Goal: Find specific page/section: Find specific page/section

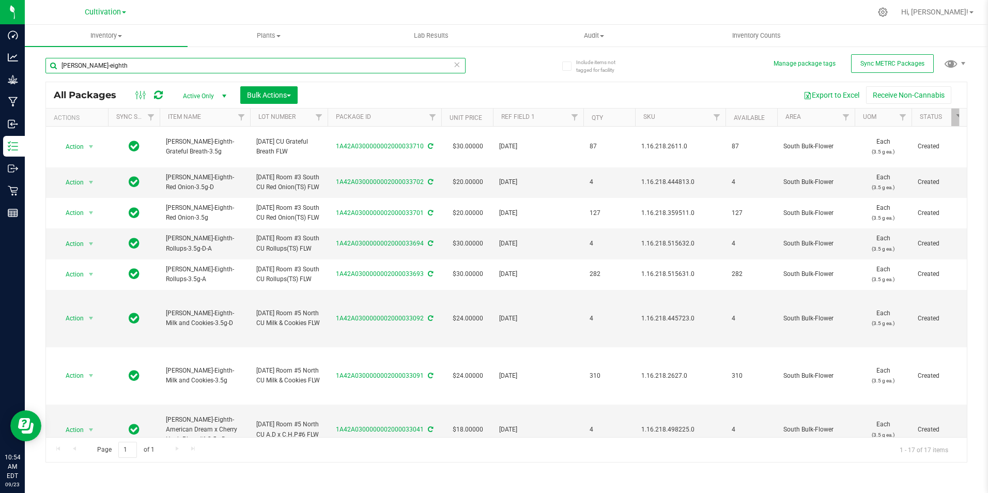
drag, startPoint x: 119, startPoint y: 60, endPoint x: 62, endPoint y: 69, distance: 58.0
click at [62, 69] on input "[PERSON_NAME]-eighth" at bounding box center [255, 66] width 420 height 16
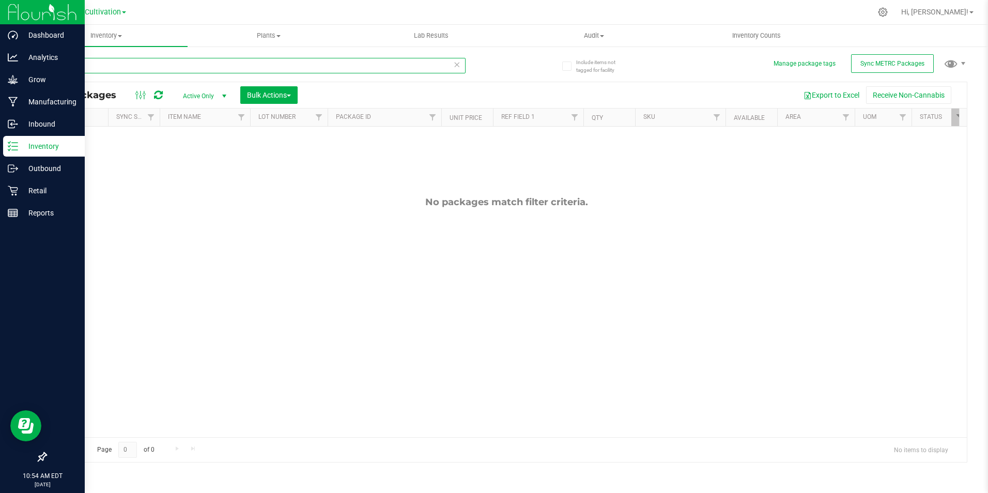
type input "ri cult"
click at [34, 148] on p "Inventory" at bounding box center [49, 146] width 62 height 12
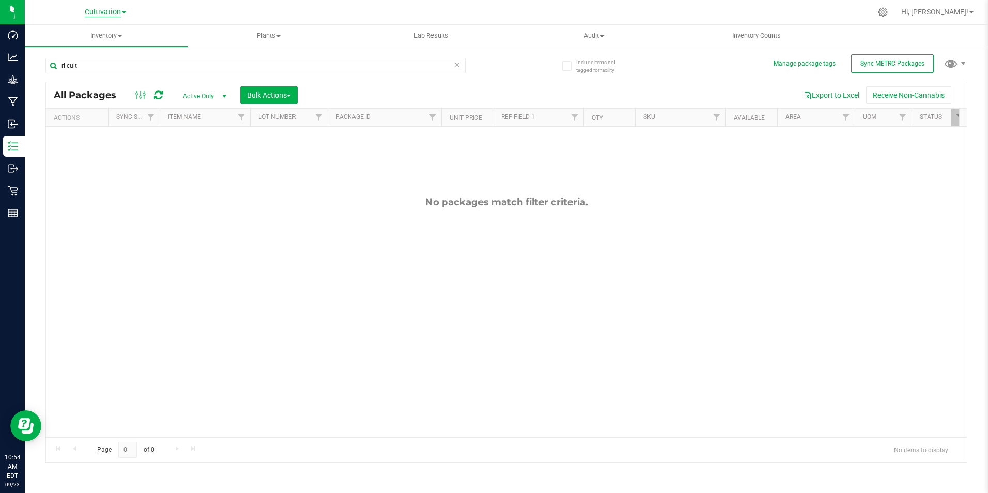
click at [105, 9] on span "Cultivation" at bounding box center [103, 12] width 36 height 9
click at [93, 68] on link "Retail" at bounding box center [105, 64] width 151 height 14
